Goal: Task Accomplishment & Management: Manage account settings

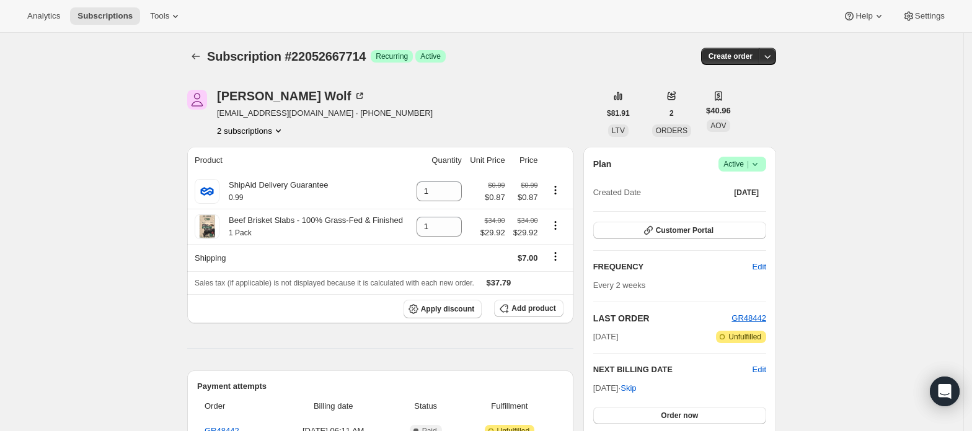
click at [265, 135] on button "2 subscriptions" at bounding box center [251, 131] width 68 height 12
click at [269, 152] on span "21852520770" at bounding box center [255, 154] width 86 height 12
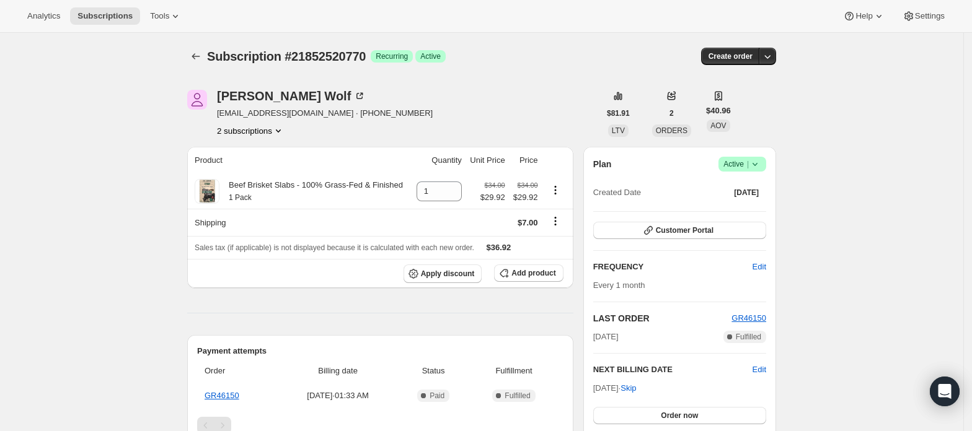
click at [268, 132] on button "2 subscriptions" at bounding box center [251, 131] width 68 height 12
click at [271, 172] on span "22052667714" at bounding box center [255, 175] width 86 height 12
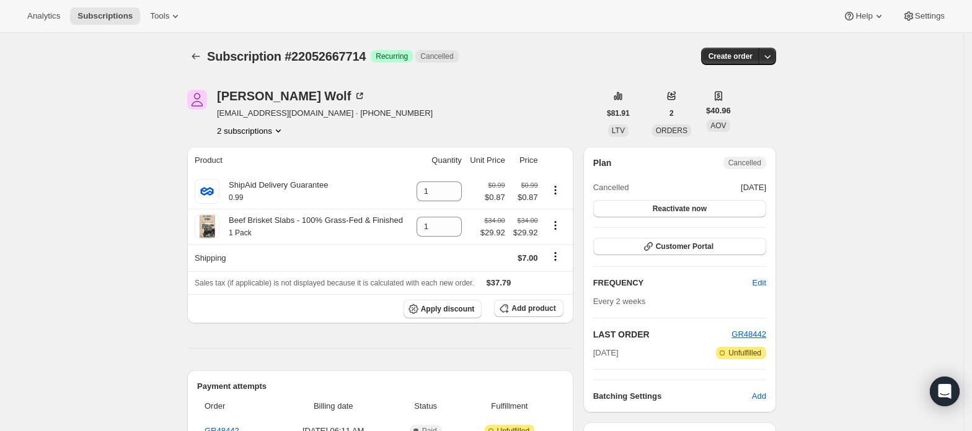
click at [249, 130] on button "2 subscriptions" at bounding box center [251, 131] width 68 height 12
click at [264, 153] on span "21852520770" at bounding box center [255, 154] width 86 height 12
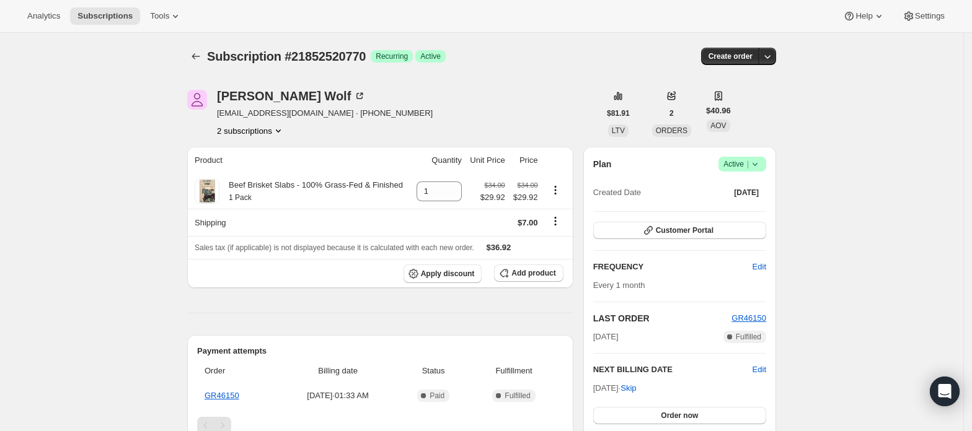
click at [248, 128] on button "2 subscriptions" at bounding box center [251, 131] width 68 height 12
click at [252, 170] on span "22052667714" at bounding box center [237, 174] width 50 height 9
